Goal: Information Seeking & Learning: Learn about a topic

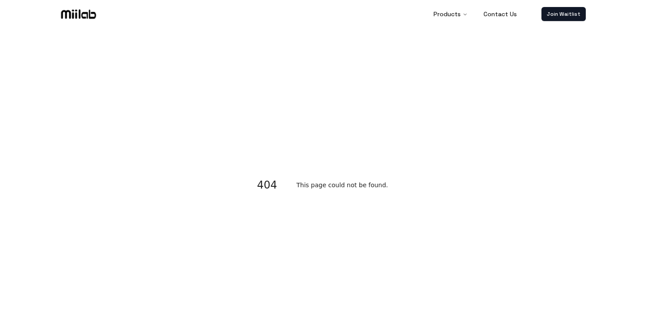
click at [84, 11] on img at bounding box center [78, 13] width 39 height 13
